Goal: Information Seeking & Learning: Learn about a topic

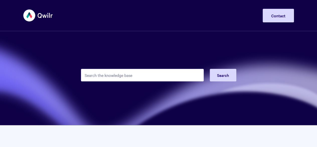
click at [150, 72] on input "Search the knowledge base" at bounding box center [142, 75] width 123 height 13
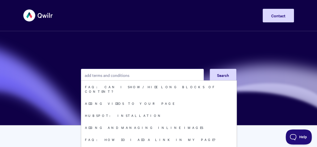
type input "add terms and conditions"
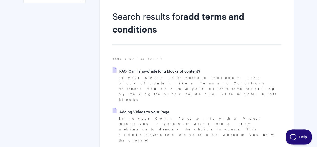
scroll to position [58, 0]
